Goal: Navigation & Orientation: Understand site structure

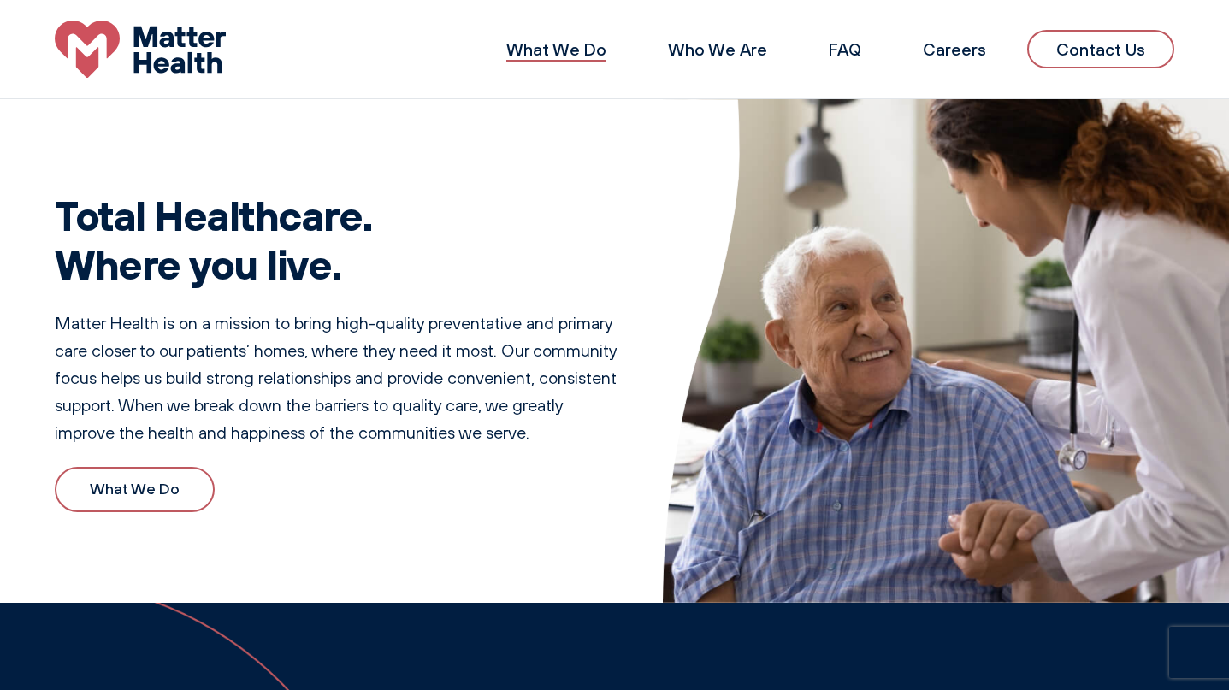
click at [585, 47] on link "What We Do" at bounding box center [556, 48] width 100 height 21
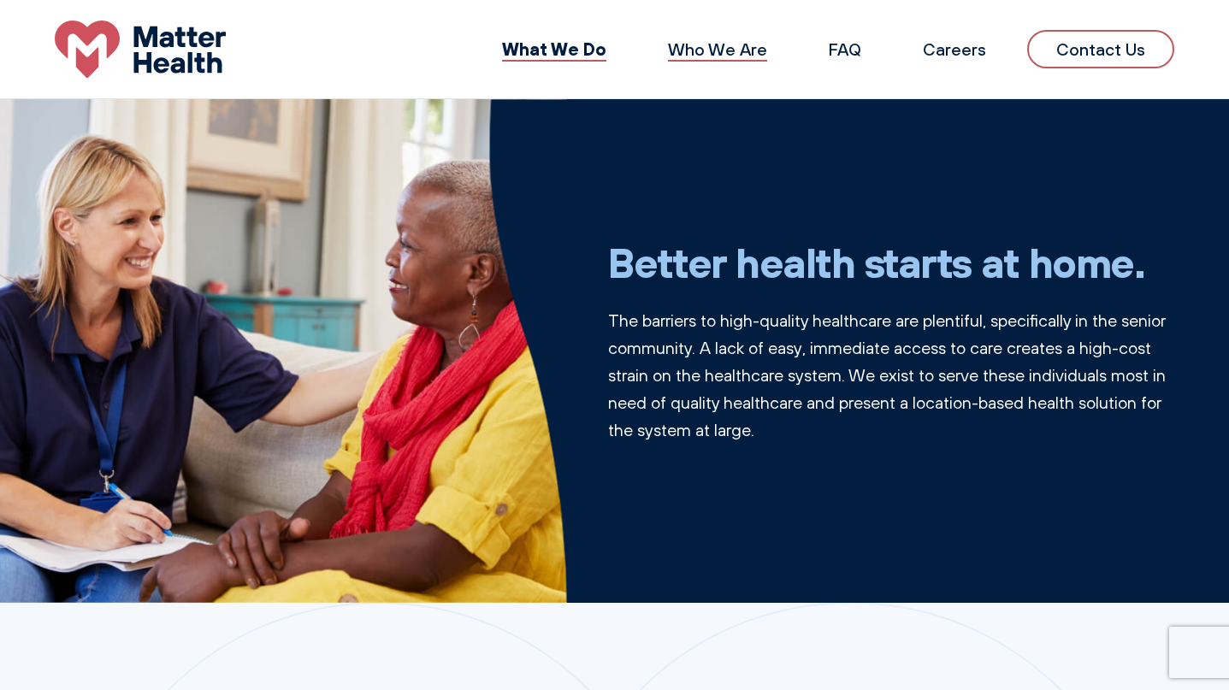
click at [700, 49] on link "Who We Are" at bounding box center [717, 48] width 99 height 21
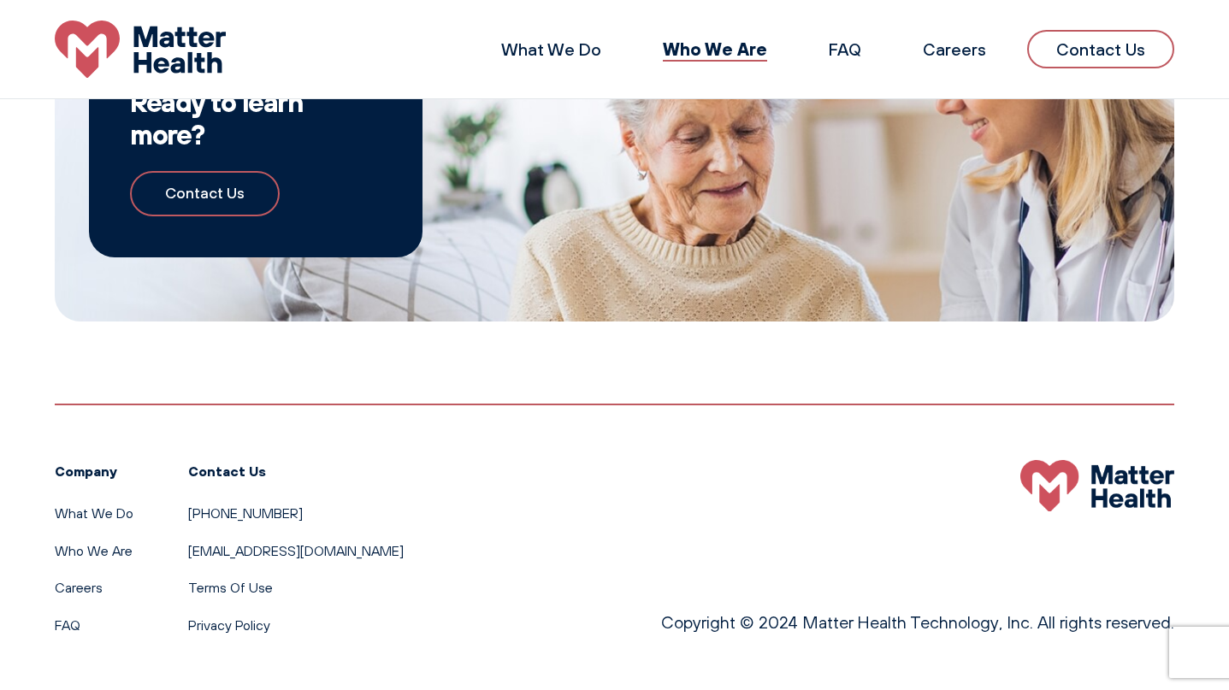
scroll to position [1662, 0]
click at [113, 554] on link "Who We Are" at bounding box center [94, 551] width 78 height 17
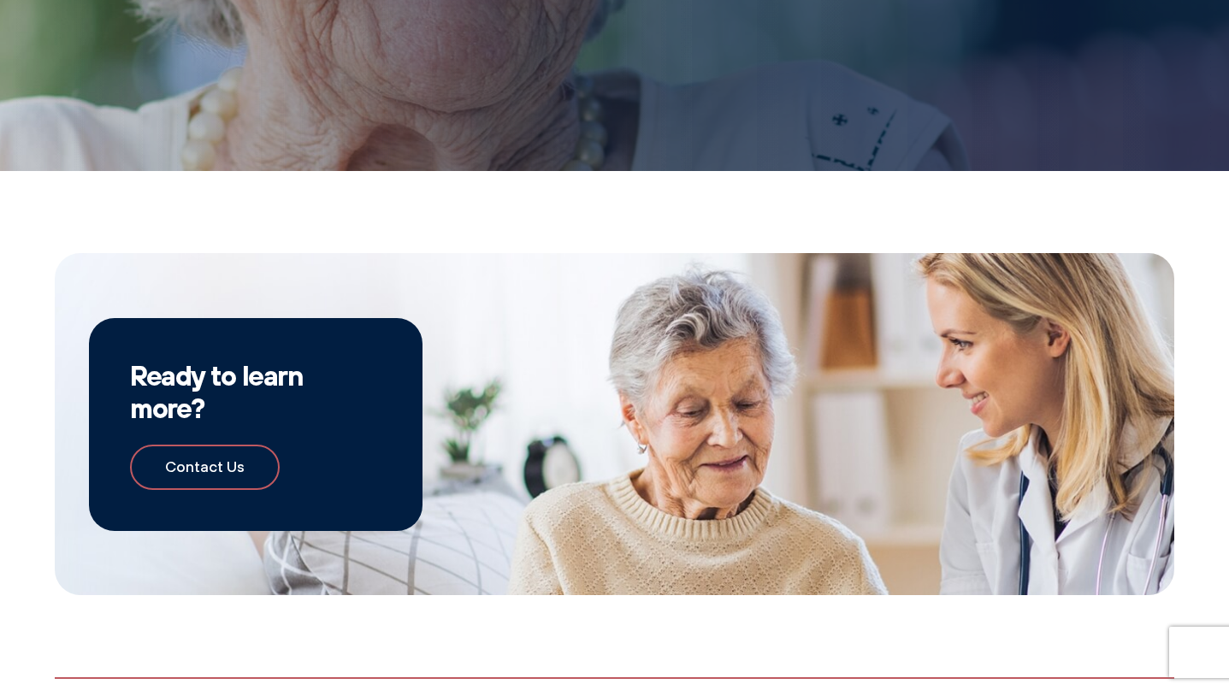
scroll to position [1390, 0]
